Goal: Register for event/course

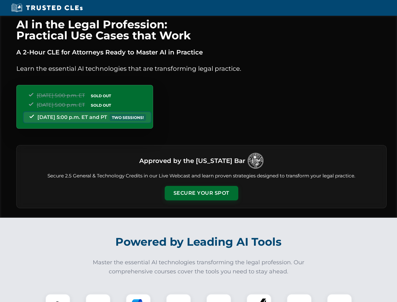
click at [201, 193] on button "Secure Your Spot" at bounding box center [202, 193] width 74 height 14
click at [58, 298] on img at bounding box center [58, 306] width 18 height 18
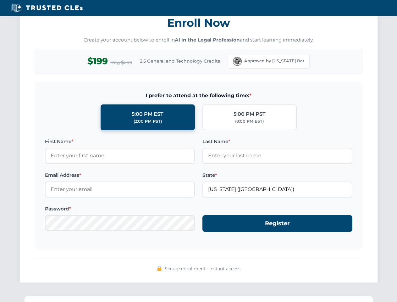
scroll to position [617, 0]
